Goal: Task Accomplishment & Management: Complete application form

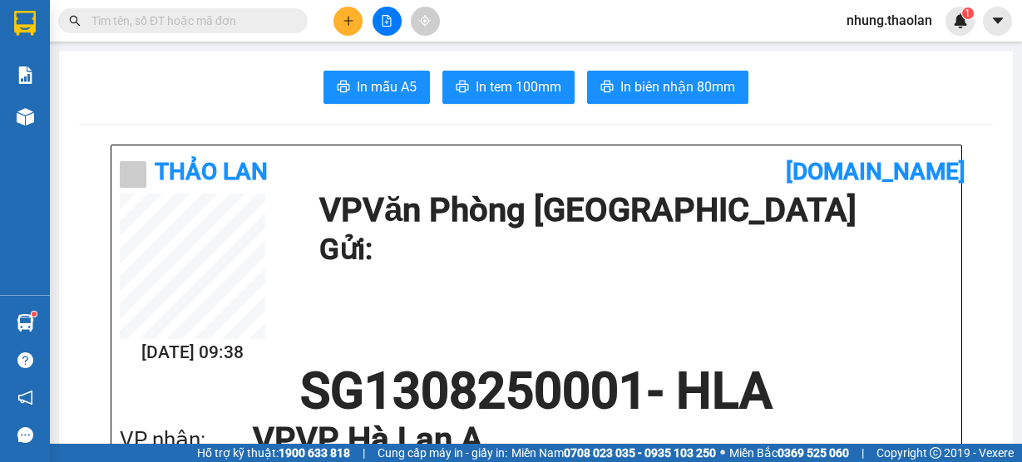
click at [206, 11] on span at bounding box center [182, 20] width 249 height 25
click at [153, 24] on input "text" at bounding box center [189, 21] width 196 height 18
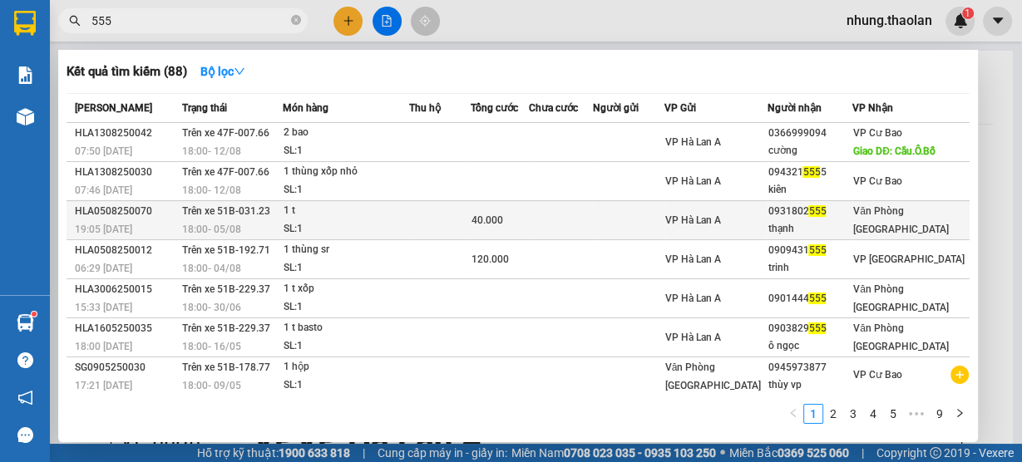
type input "555"
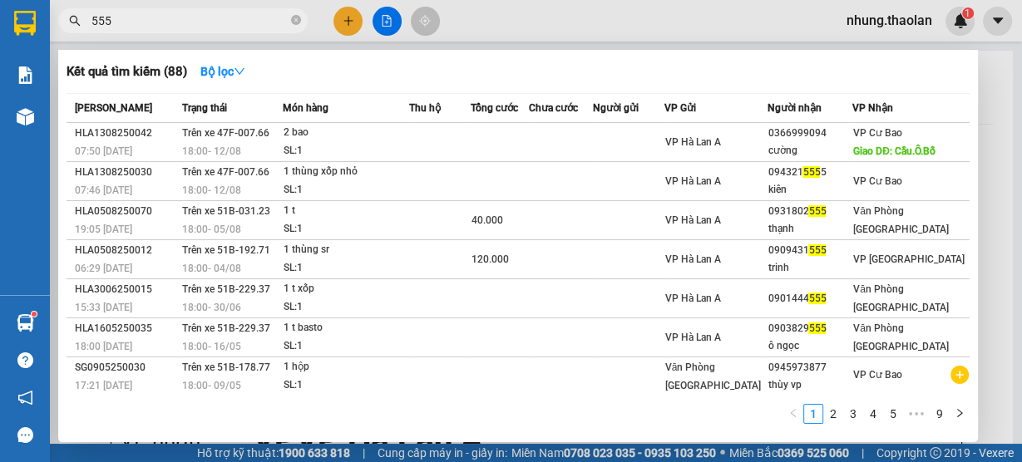
click at [348, 23] on div at bounding box center [511, 231] width 1022 height 462
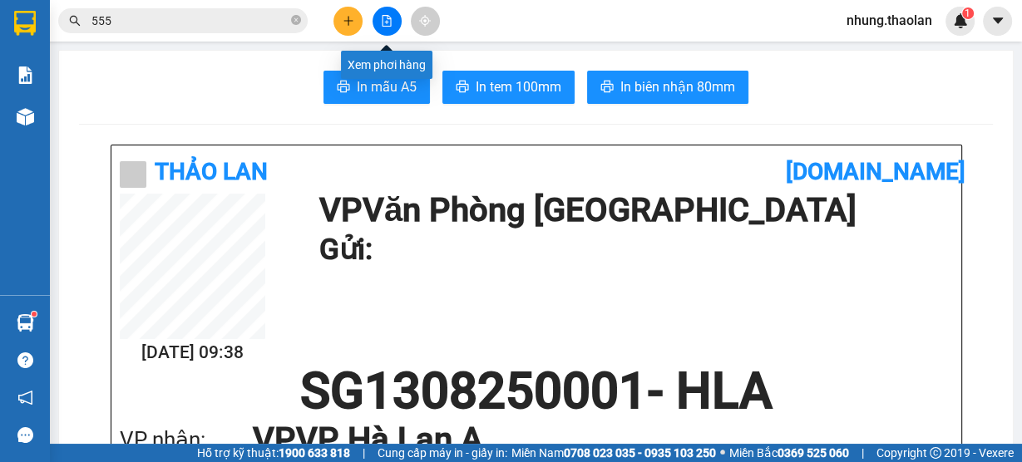
click at [348, 21] on icon "plus" at bounding box center [347, 20] width 9 height 1
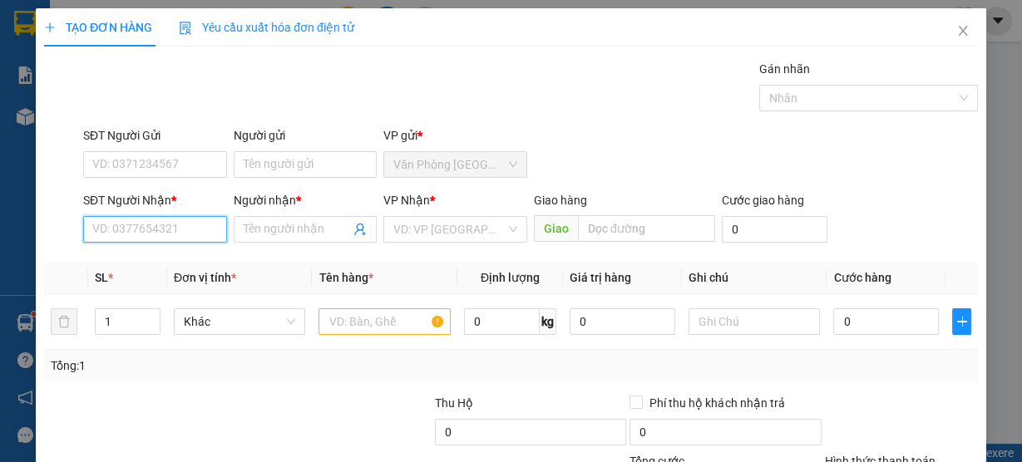
click at [102, 229] on input "SĐT Người Nhận *" at bounding box center [155, 229] width 144 height 27
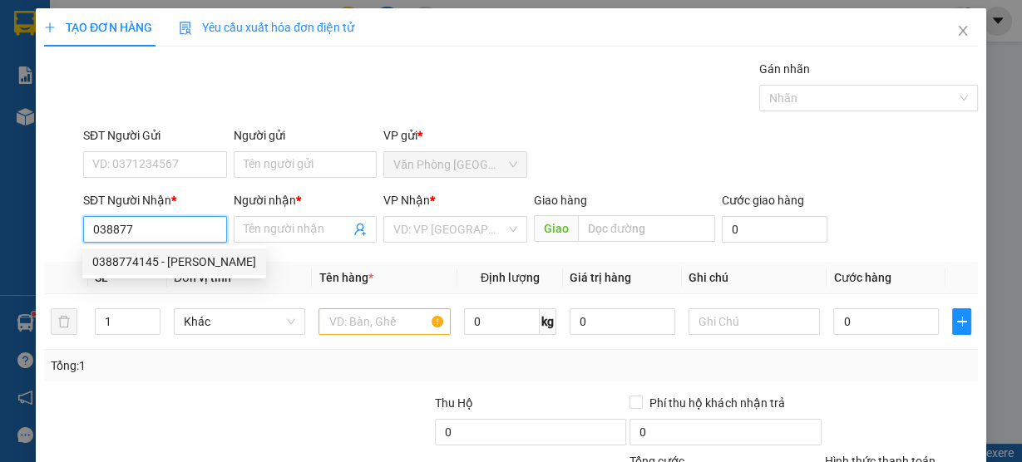
click at [131, 259] on div "0388774145 - [PERSON_NAME]" at bounding box center [174, 262] width 164 height 18
type input "0388774145"
type input "trung lan"
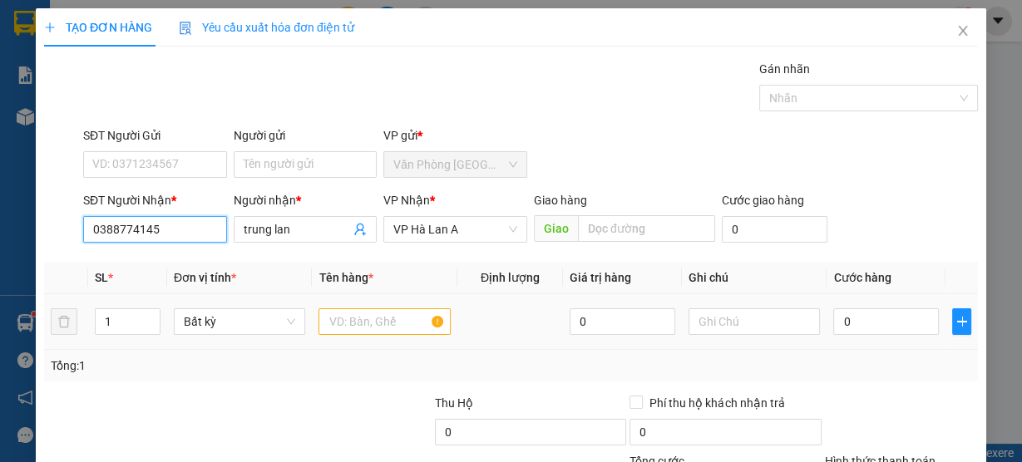
type input "0388774145"
click at [326, 316] on input "text" at bounding box center [384, 321] width 132 height 27
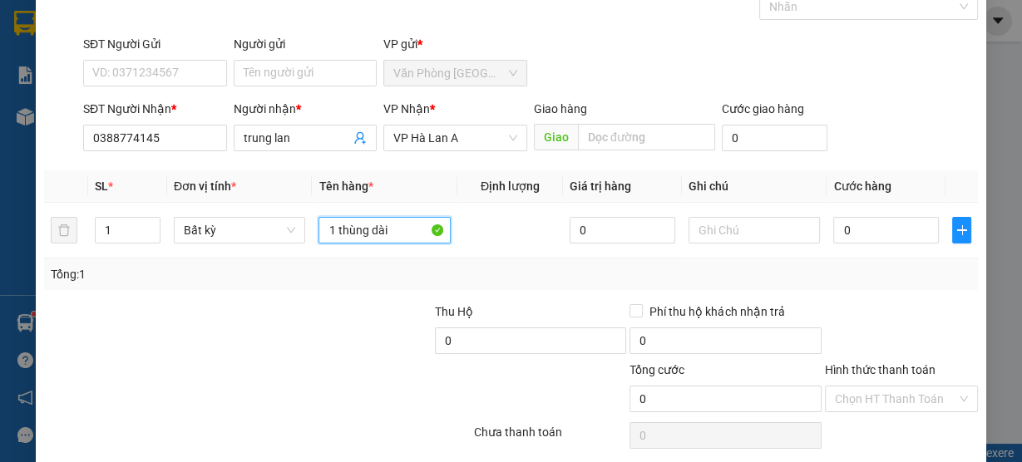
scroll to position [150, 0]
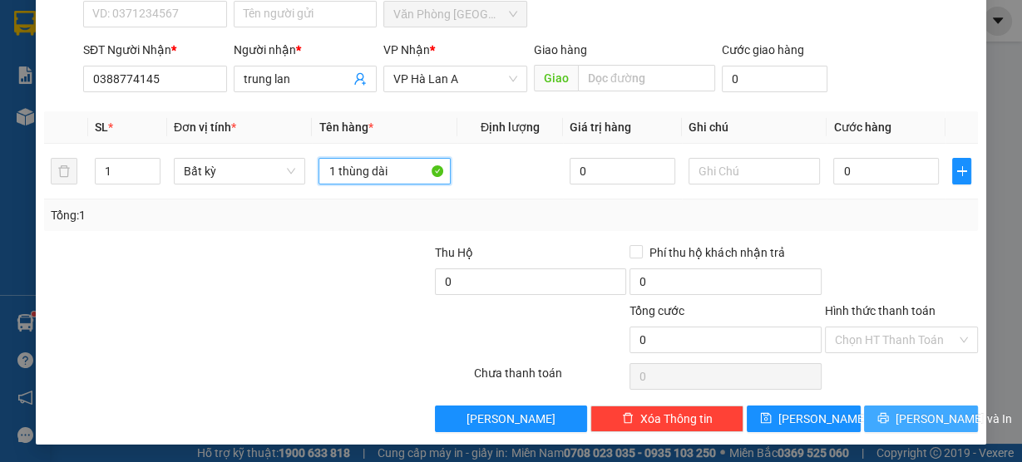
type input "1 thùng dài"
click at [925, 415] on span "[PERSON_NAME] và In" at bounding box center [953, 419] width 116 height 18
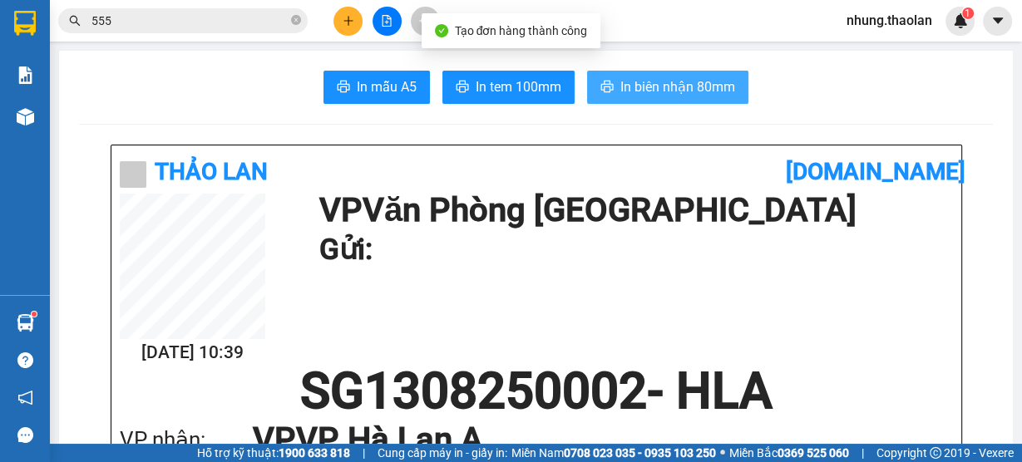
click at [689, 83] on span "In biên nhận 80mm" at bounding box center [677, 86] width 115 height 21
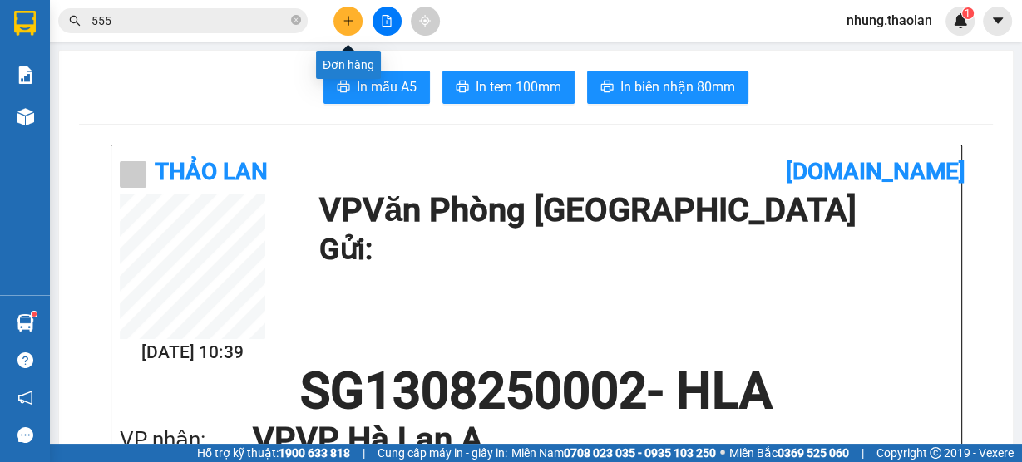
click at [348, 28] on button at bounding box center [347, 21] width 29 height 29
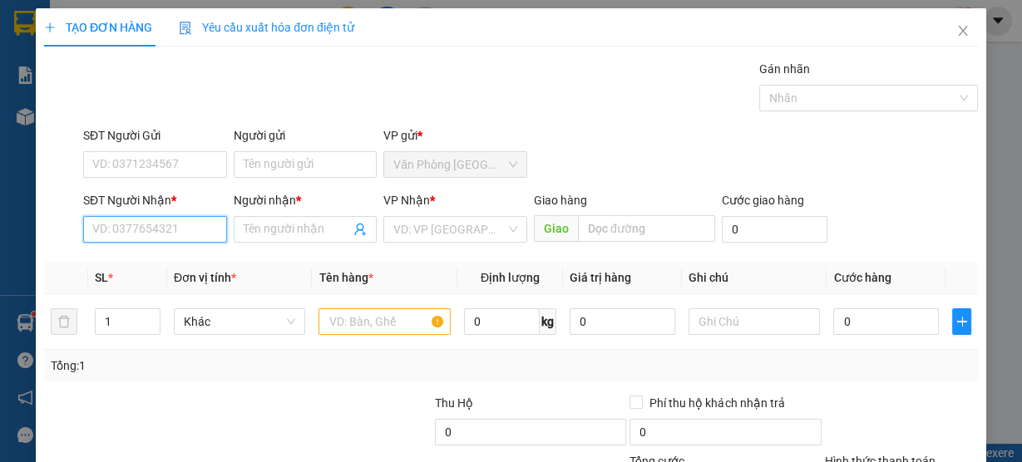
click at [173, 233] on input "SĐT Người Nhận *" at bounding box center [155, 229] width 144 height 27
click at [193, 261] on div "0901358198 - phương" at bounding box center [153, 262] width 122 height 18
type input "0901358198"
type input "phương"
type input "0901358198"
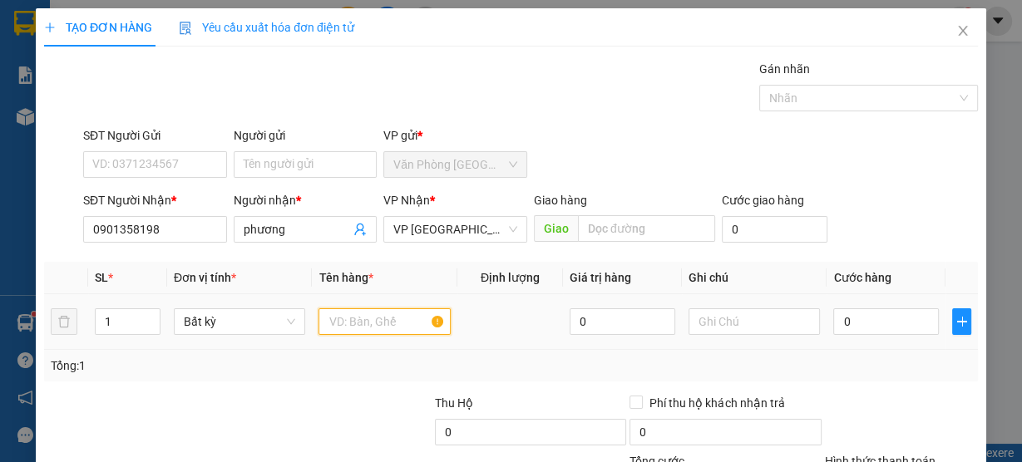
click at [356, 323] on input "text" at bounding box center [384, 321] width 132 height 27
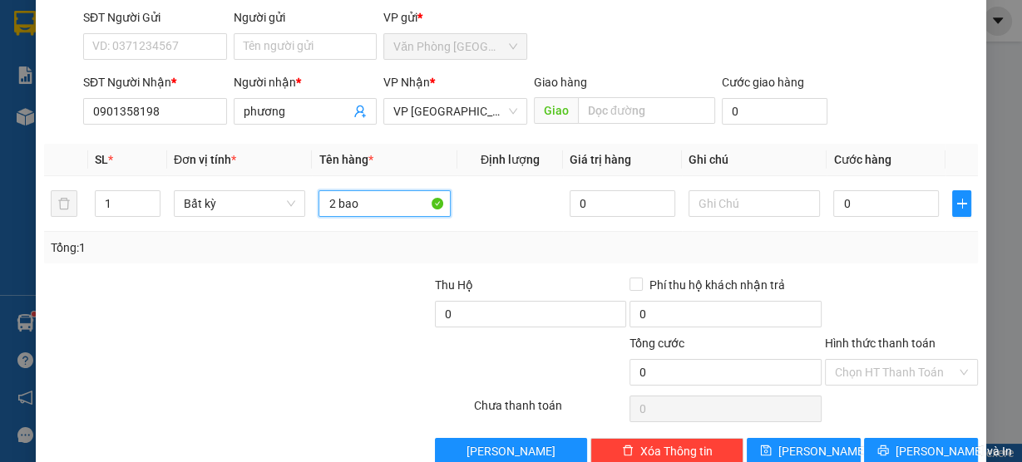
scroll to position [150, 0]
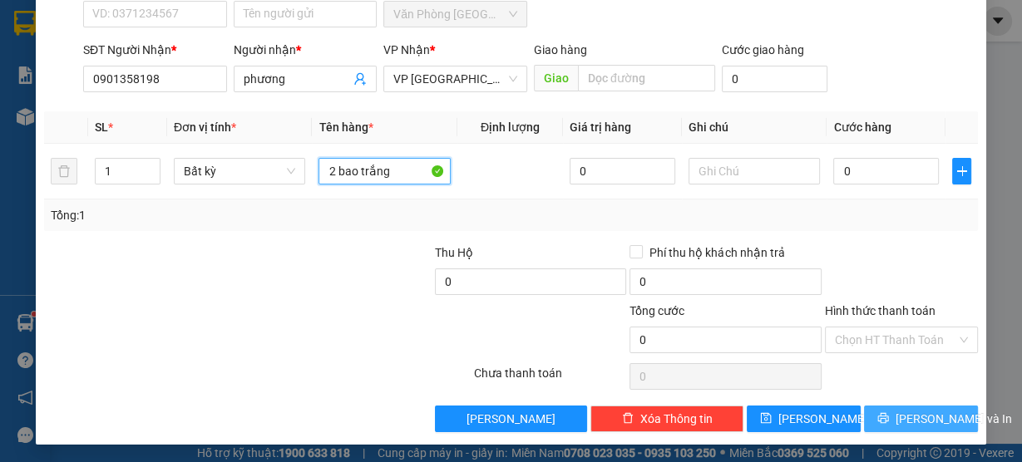
type input "2 bao trắng"
click at [910, 421] on span "[PERSON_NAME] và In" at bounding box center [953, 419] width 116 height 18
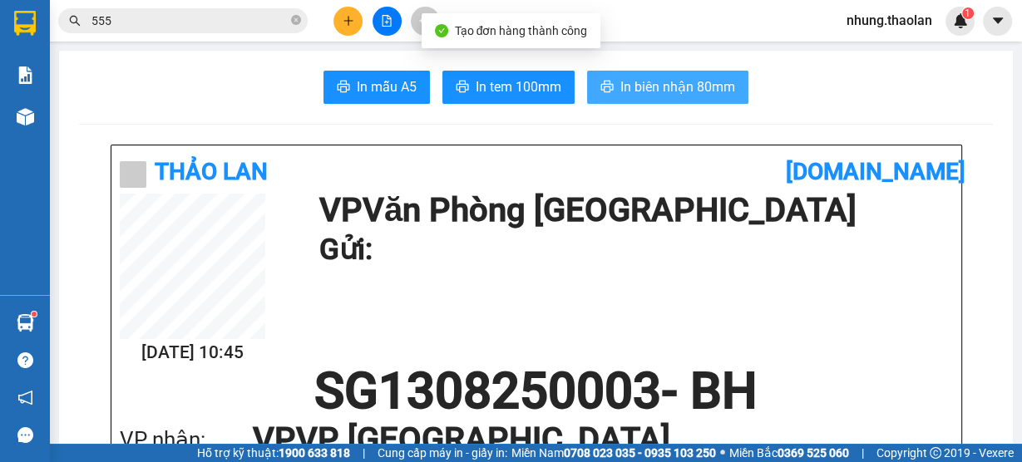
click at [683, 74] on button "In biên nhận 80mm" at bounding box center [667, 87] width 161 height 33
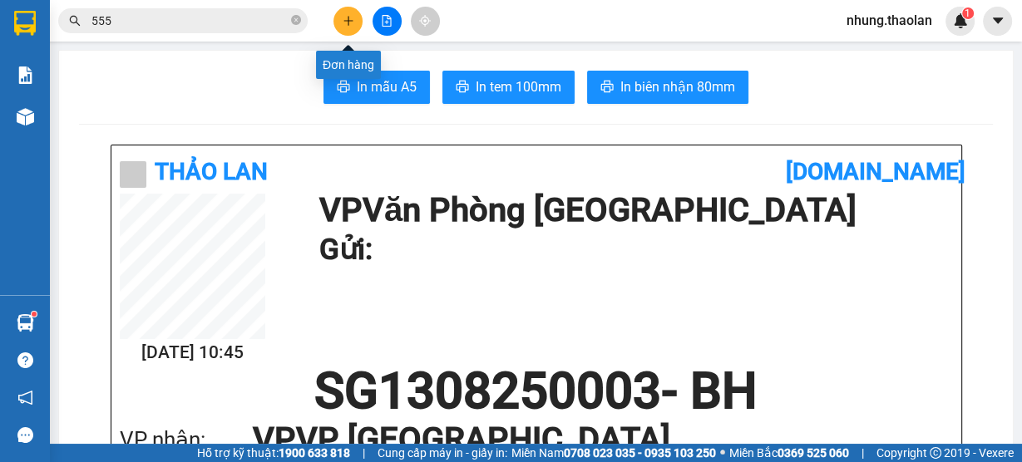
click at [346, 20] on icon "plus" at bounding box center [349, 21] width 12 height 12
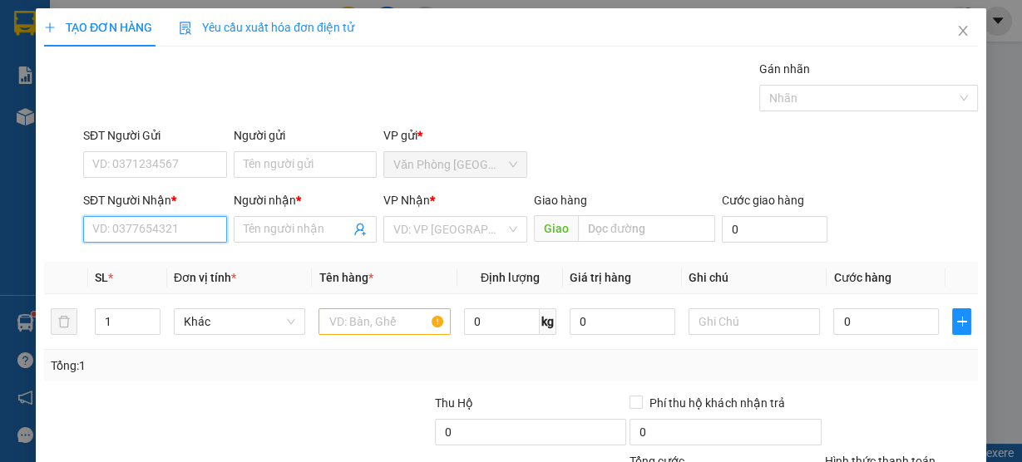
click at [175, 232] on input "SĐT Người Nhận *" at bounding box center [155, 229] width 144 height 27
type input "0812001003"
click at [172, 265] on div "0812001003 - hậu" at bounding box center [153, 262] width 122 height 18
type input "hậu"
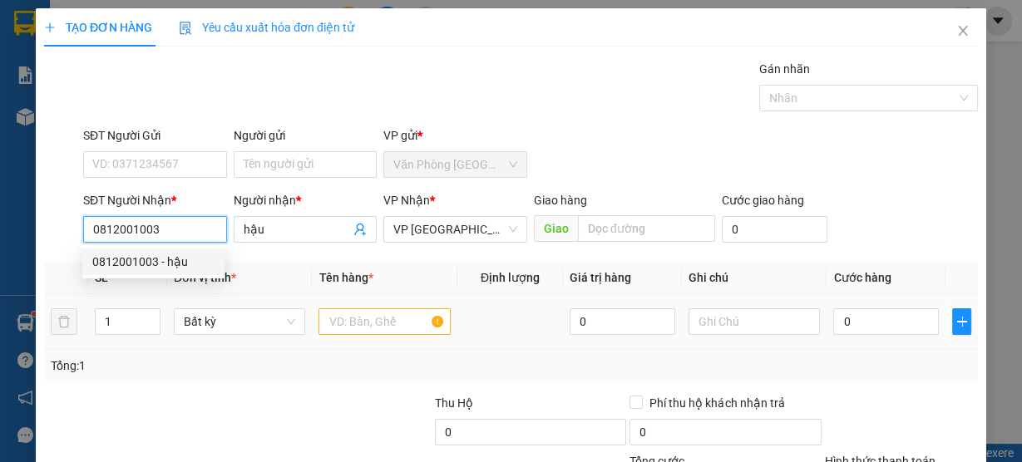
type input "0812001003"
drag, startPoint x: 394, startPoint y: 318, endPoint x: 403, endPoint y: 313, distance: 10.4
click at [403, 315] on input "text" at bounding box center [384, 321] width 132 height 27
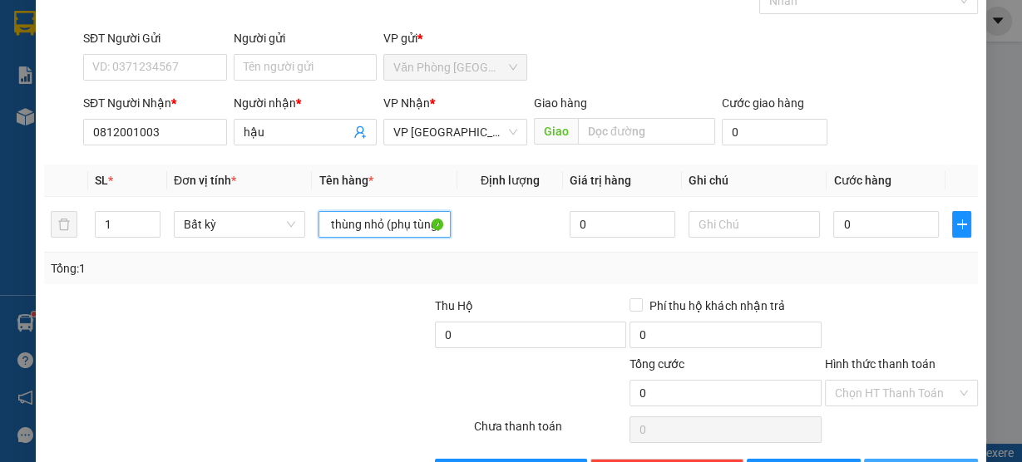
scroll to position [150, 0]
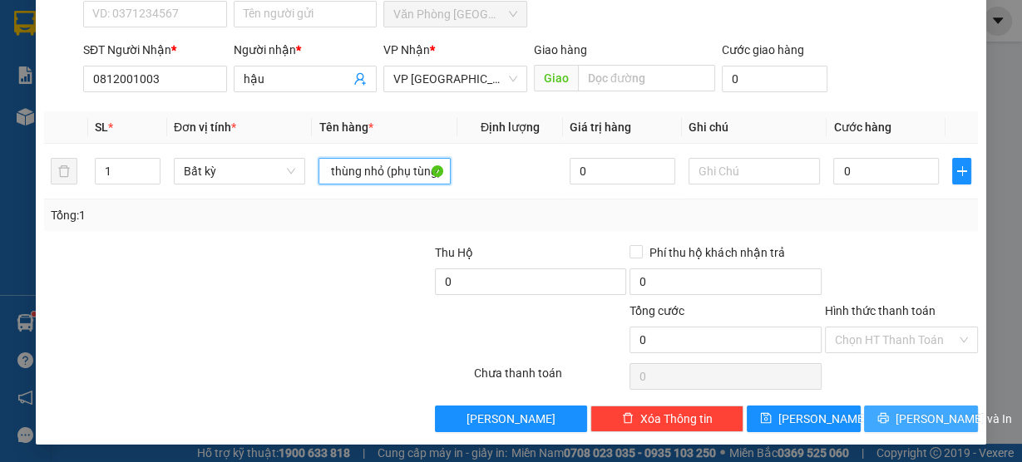
type input "1 thùng nhỏ (phụ tùng)"
click at [935, 427] on button "[PERSON_NAME] và In" at bounding box center [921, 419] width 114 height 27
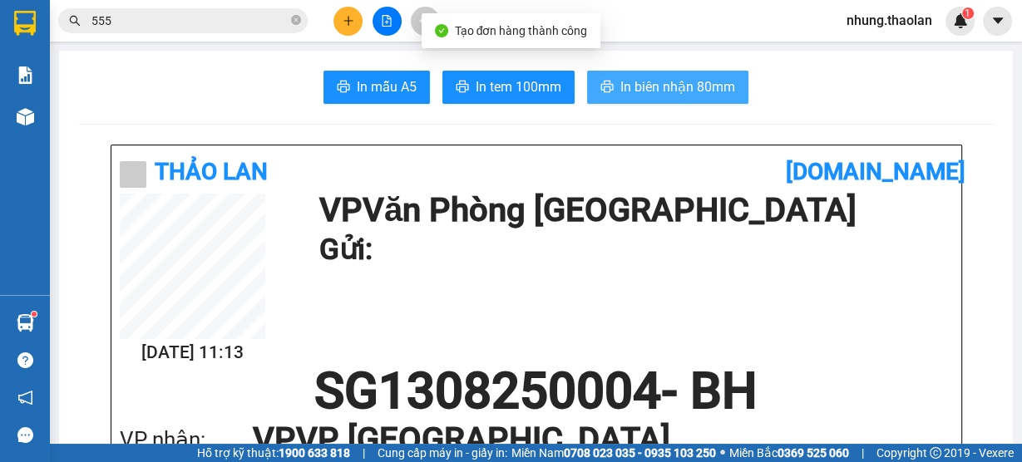
click at [683, 85] on span "In biên nhận 80mm" at bounding box center [677, 86] width 115 height 21
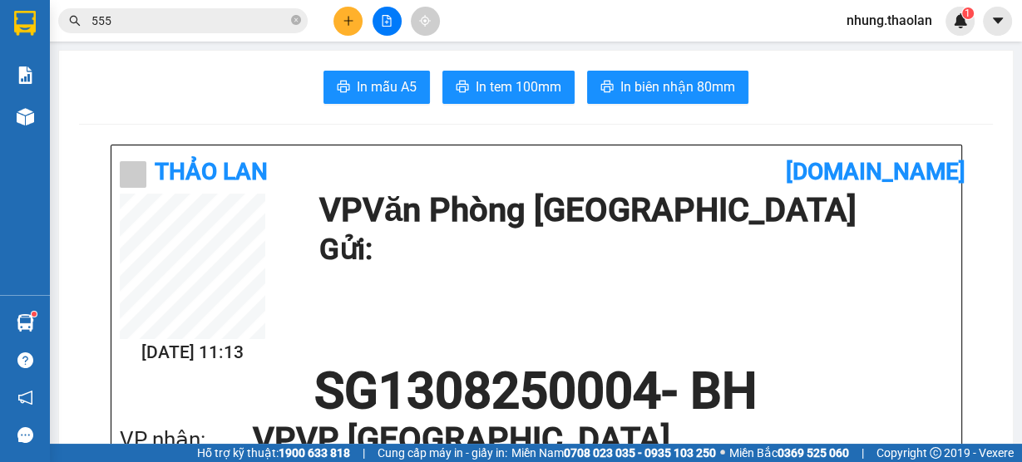
click at [361, 24] on button at bounding box center [347, 21] width 29 height 29
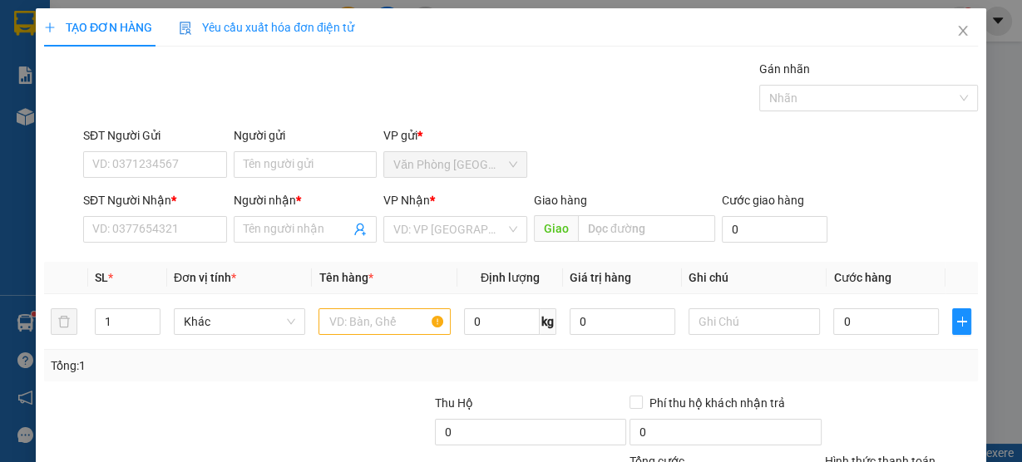
click at [200, 211] on div "SĐT Người Nhận *" at bounding box center [155, 203] width 144 height 25
click at [185, 223] on input "SĐT Người Nhận *" at bounding box center [155, 229] width 144 height 27
type input "0905226056"
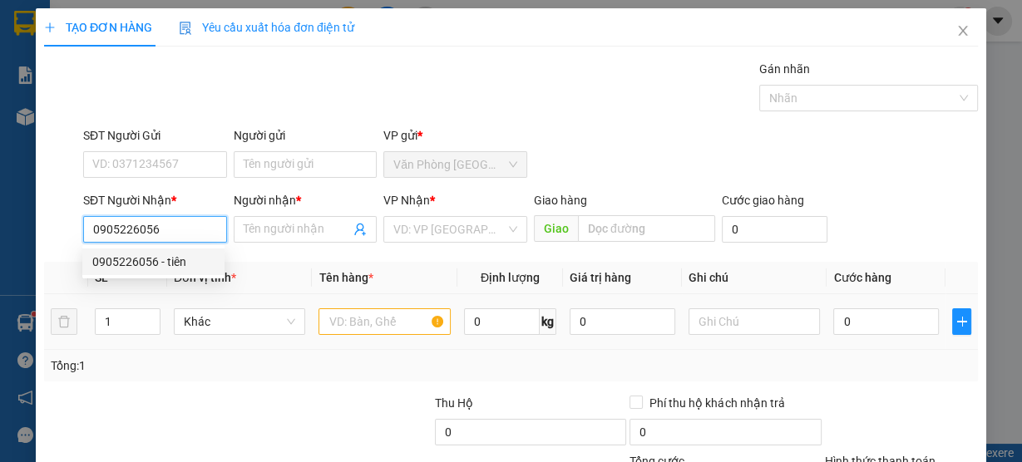
drag, startPoint x: 195, startPoint y: 254, endPoint x: 363, endPoint y: 305, distance: 174.6
click at [198, 255] on div "0905226056 - tiên" at bounding box center [153, 262] width 122 height 18
type input "tiên"
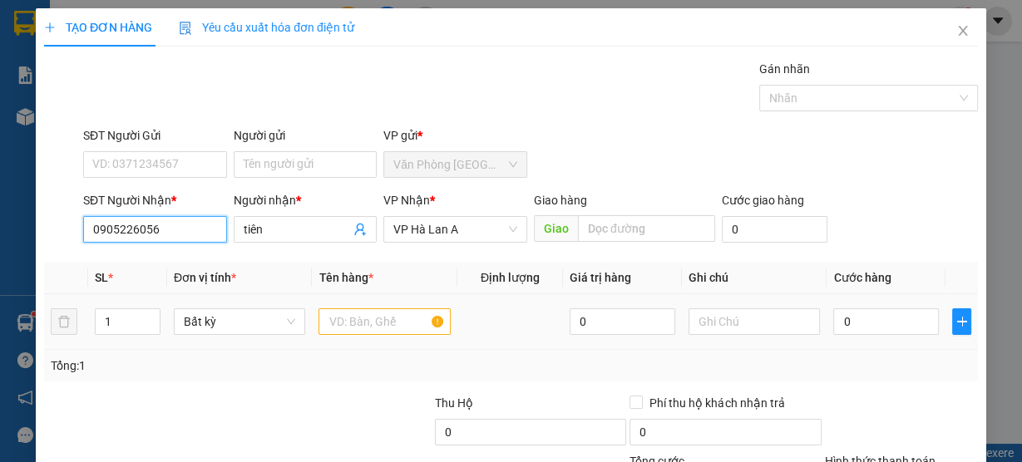
type input "0905226056"
click at [386, 317] on input "text" at bounding box center [384, 321] width 132 height 27
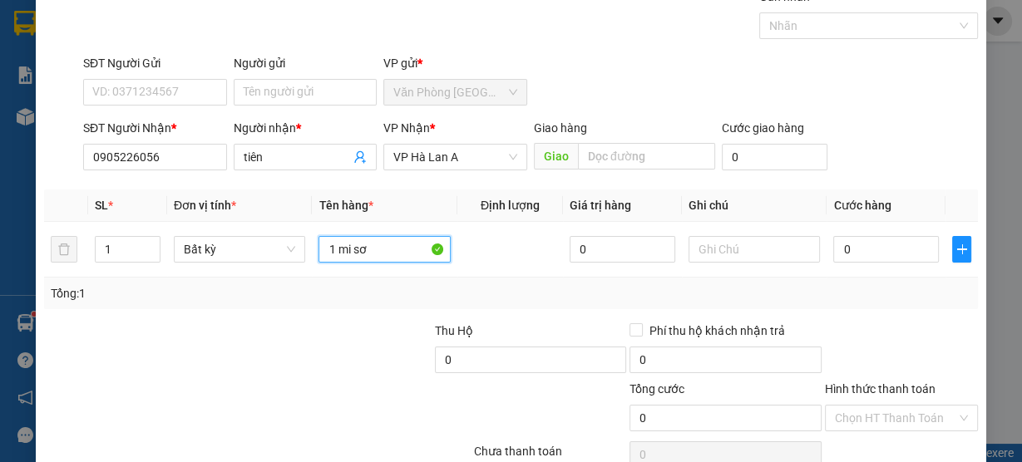
scroll to position [150, 0]
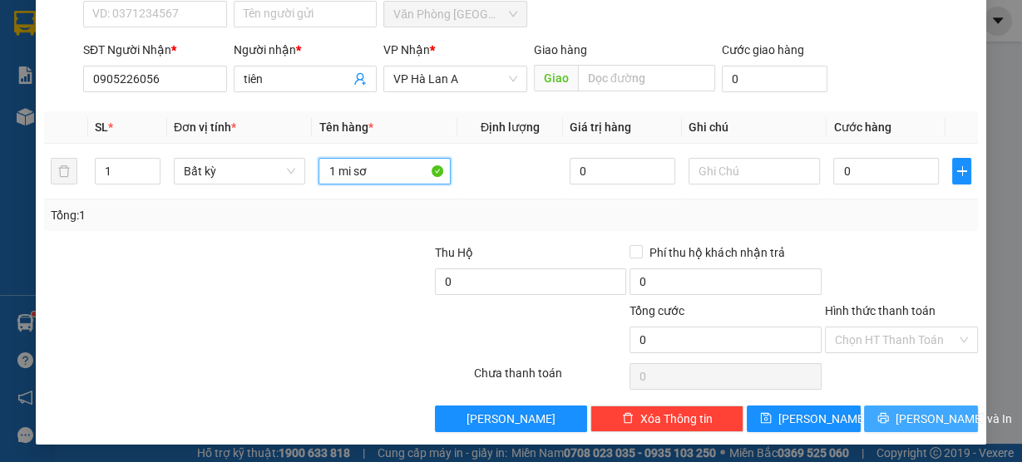
type input "1 mi sơ"
click at [938, 425] on span "[PERSON_NAME] và In" at bounding box center [953, 419] width 116 height 18
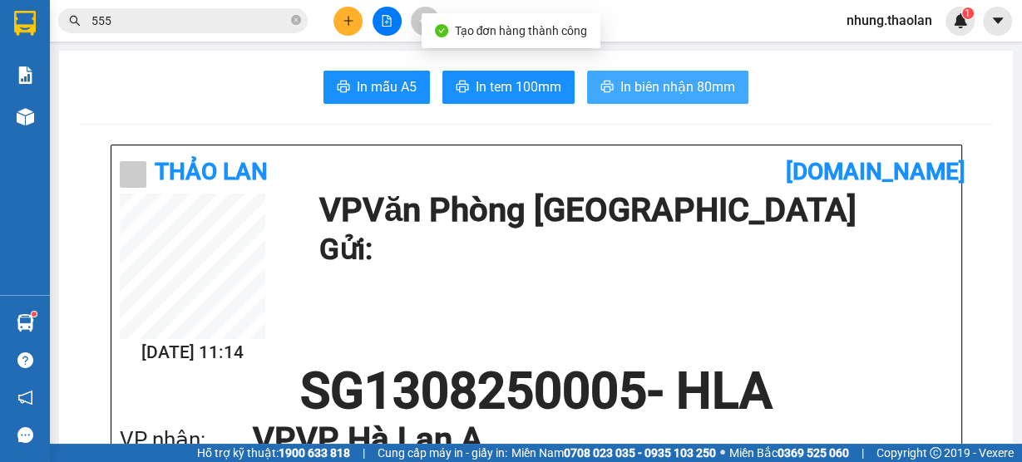
click at [688, 85] on span "In biên nhận 80mm" at bounding box center [677, 86] width 115 height 21
